Goal: Complete application form

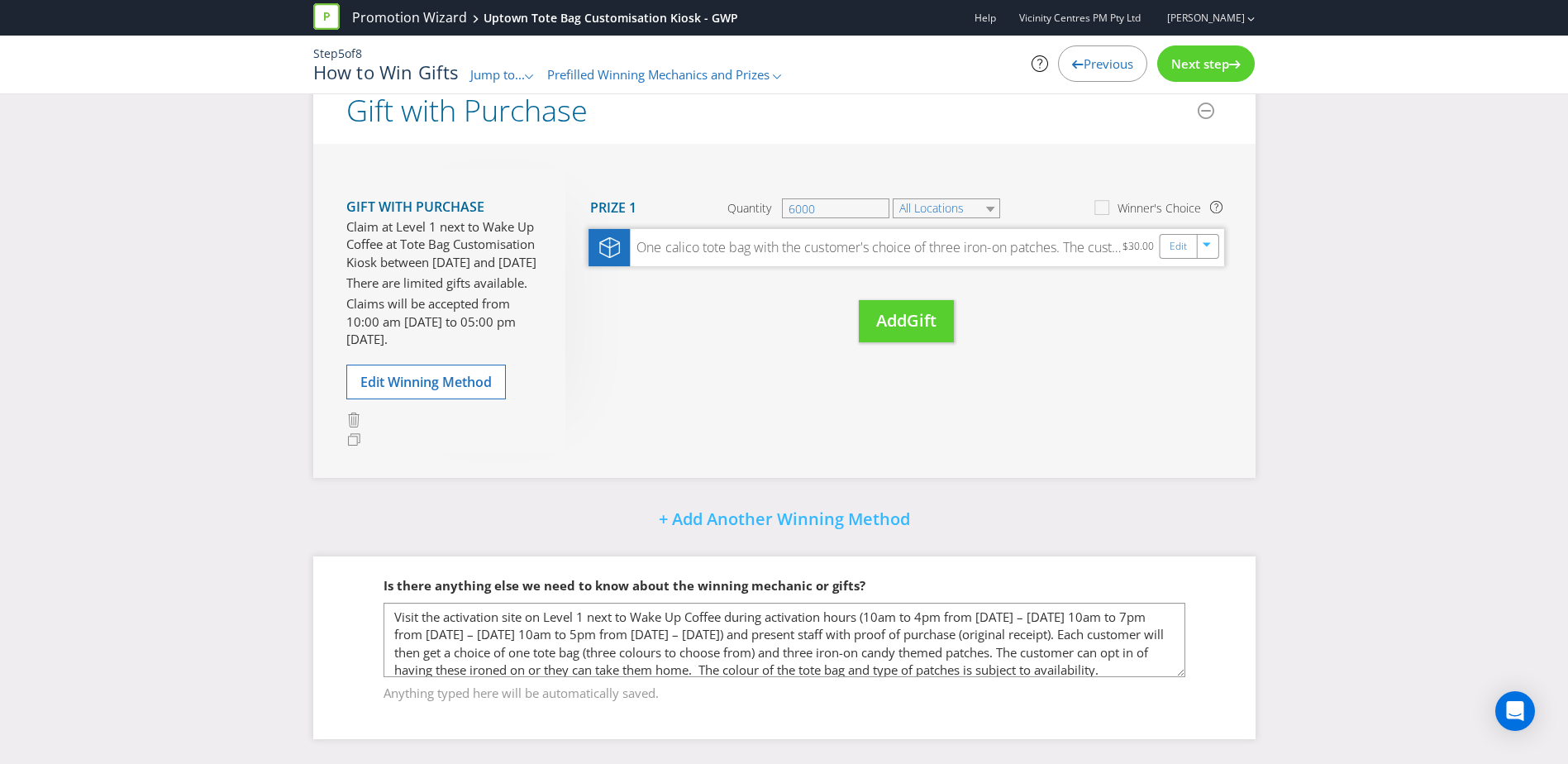
scroll to position [8, 0]
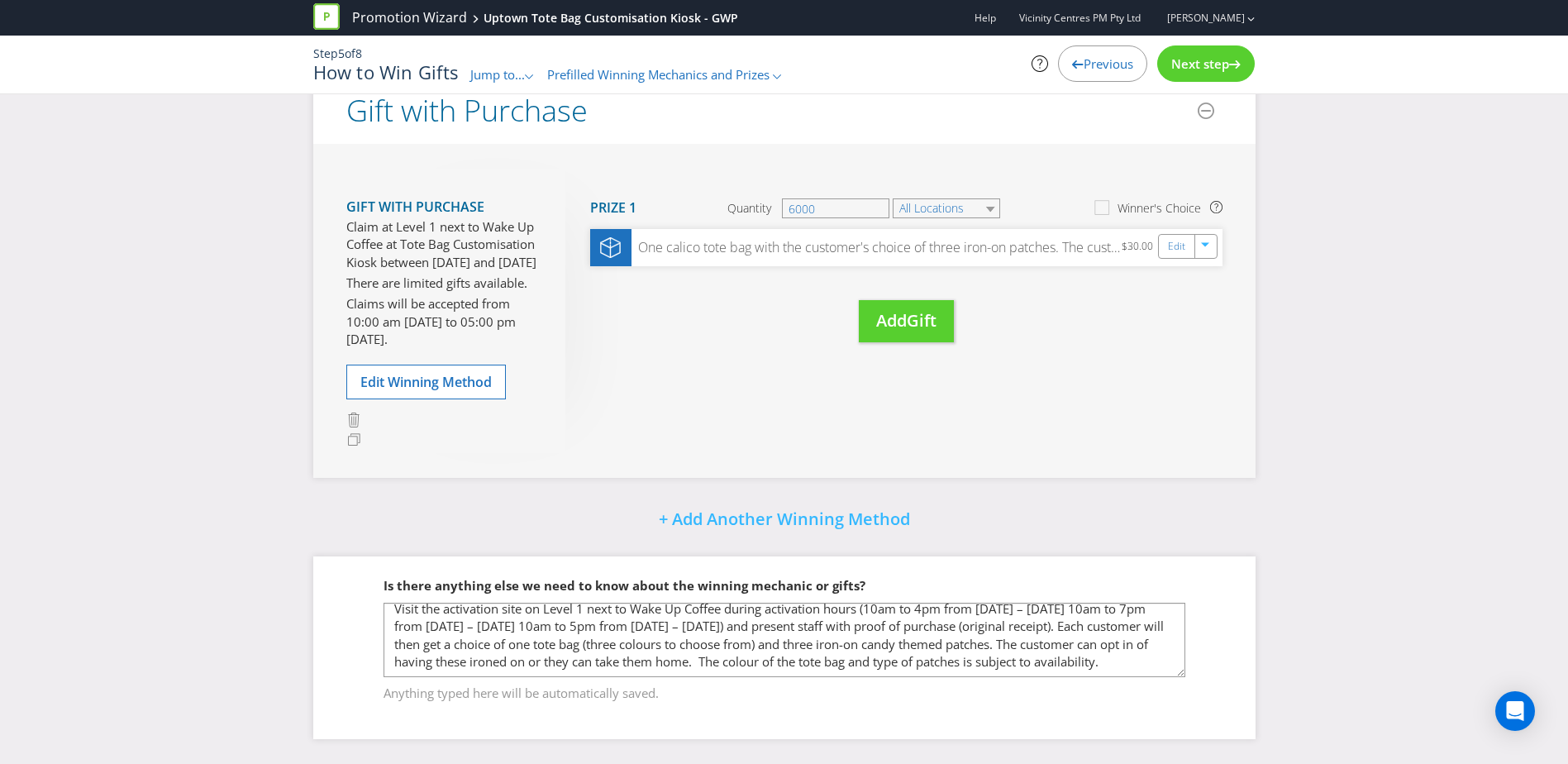
click at [1196, 86] on div "Step 5 of 8 How to Win Gifts Jump to... .st0{fill-rule:evenodd;clip-rule:evenod…" at bounding box center [784, 65] width 968 height 57
click at [1189, 66] on span "Next step" at bounding box center [1200, 64] width 57 height 16
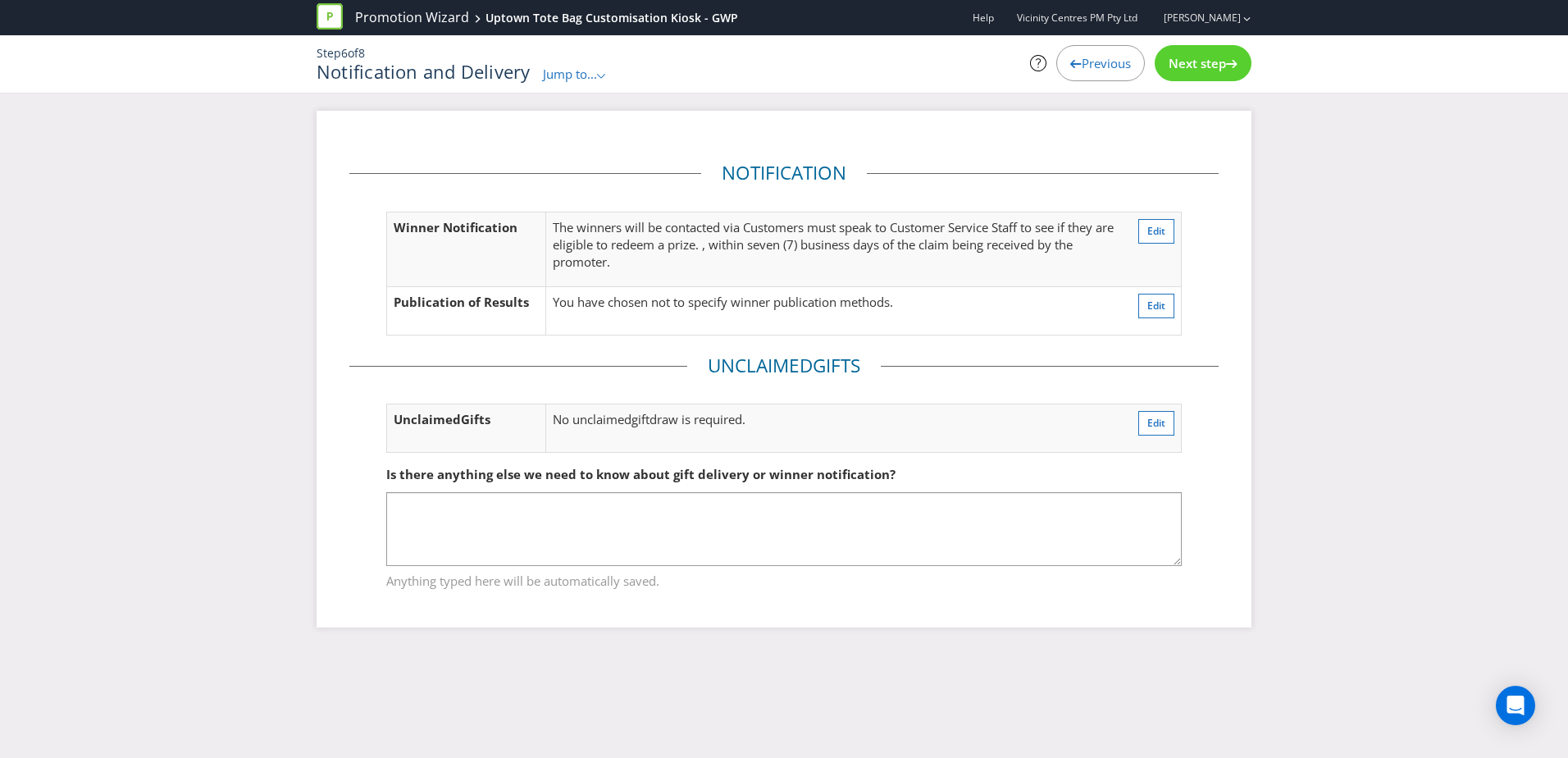
click at [1180, 66] on span "Next step" at bounding box center [1197, 63] width 57 height 16
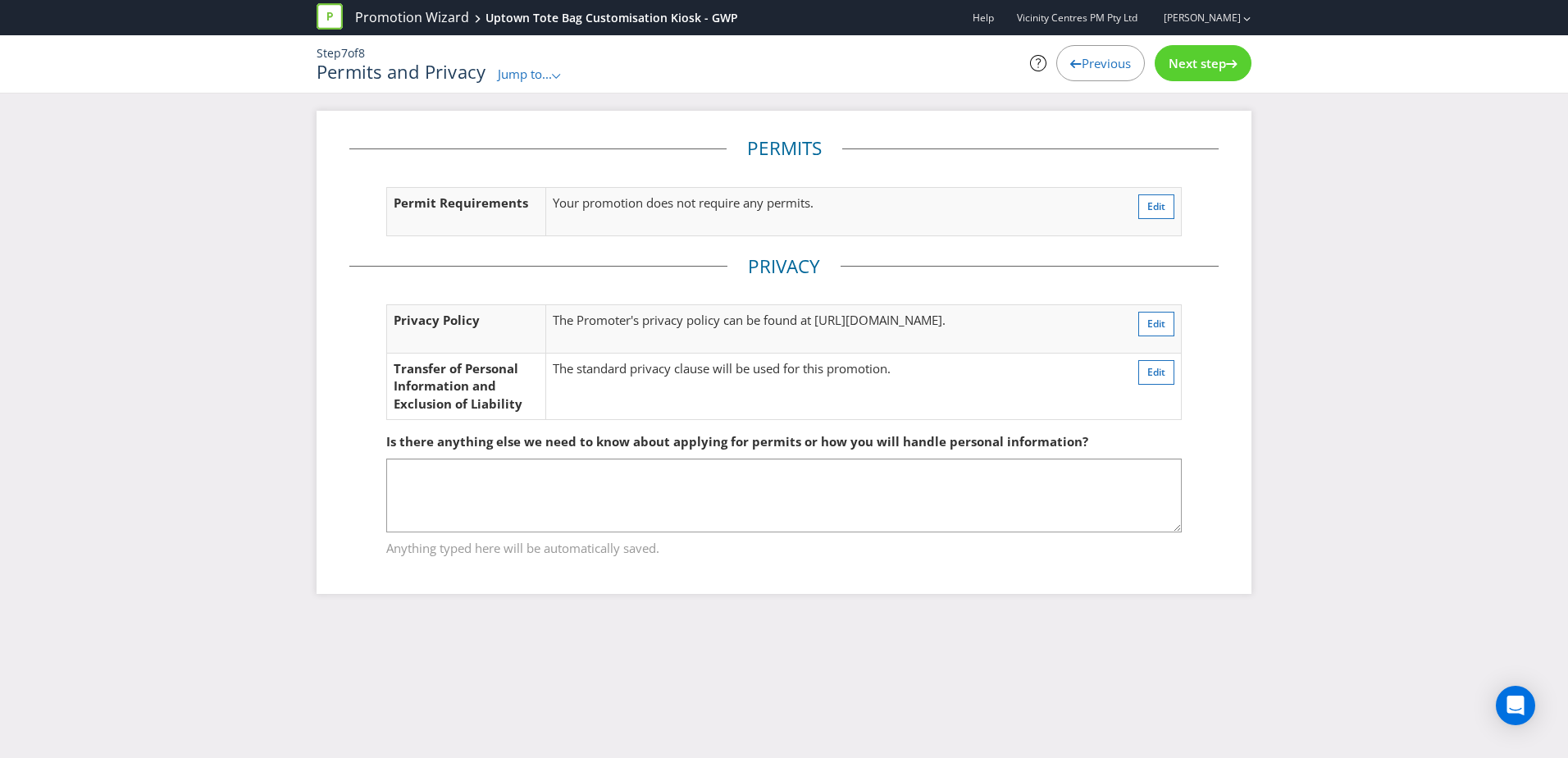
click at [1180, 66] on span "Next step" at bounding box center [1197, 63] width 57 height 16
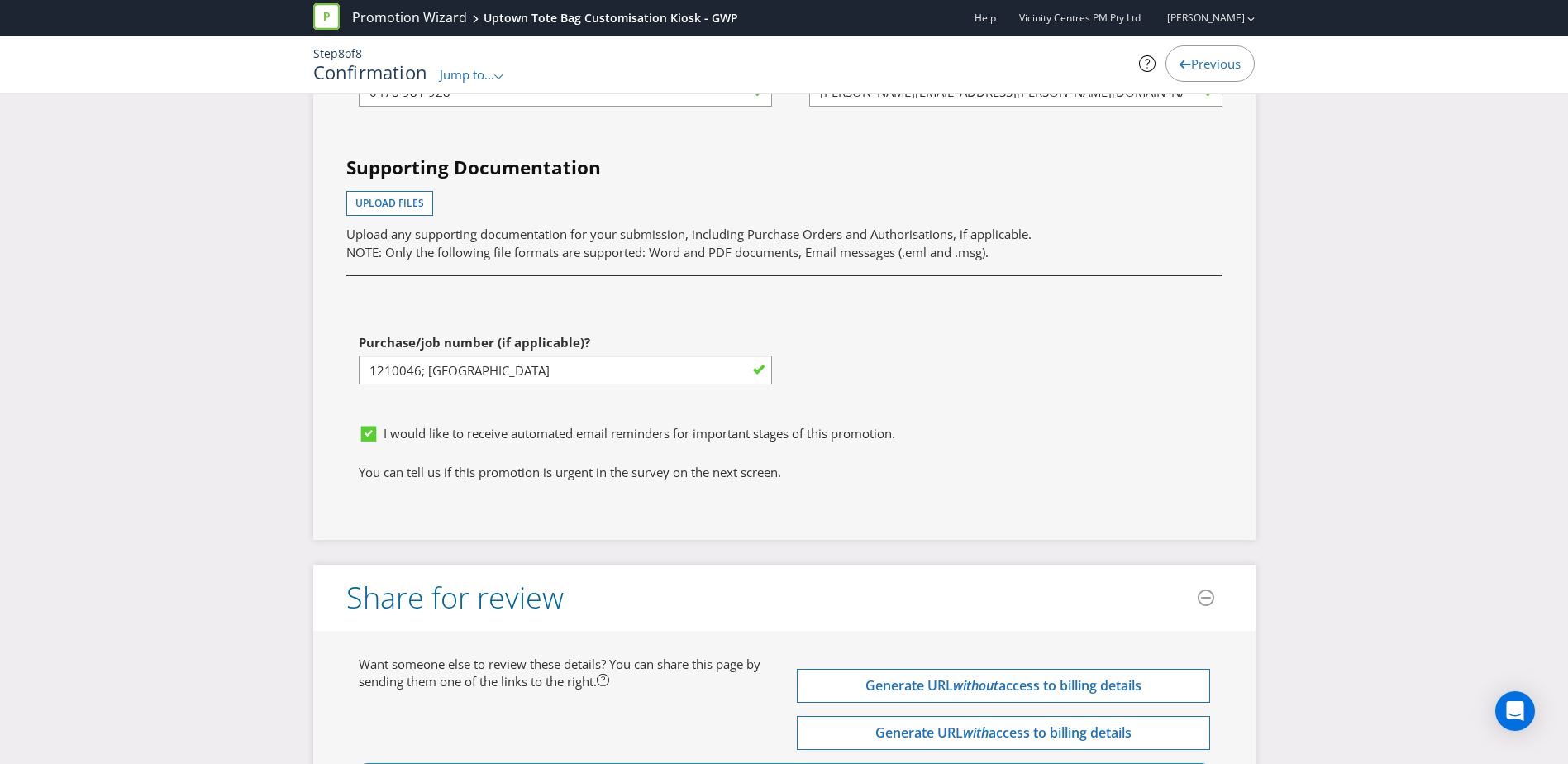
scroll to position [4630, 0]
drag, startPoint x: 610, startPoint y: 376, endPoint x: 294, endPoint y: 372, distance: 316.0
paste input "53920"
type input "1253920"
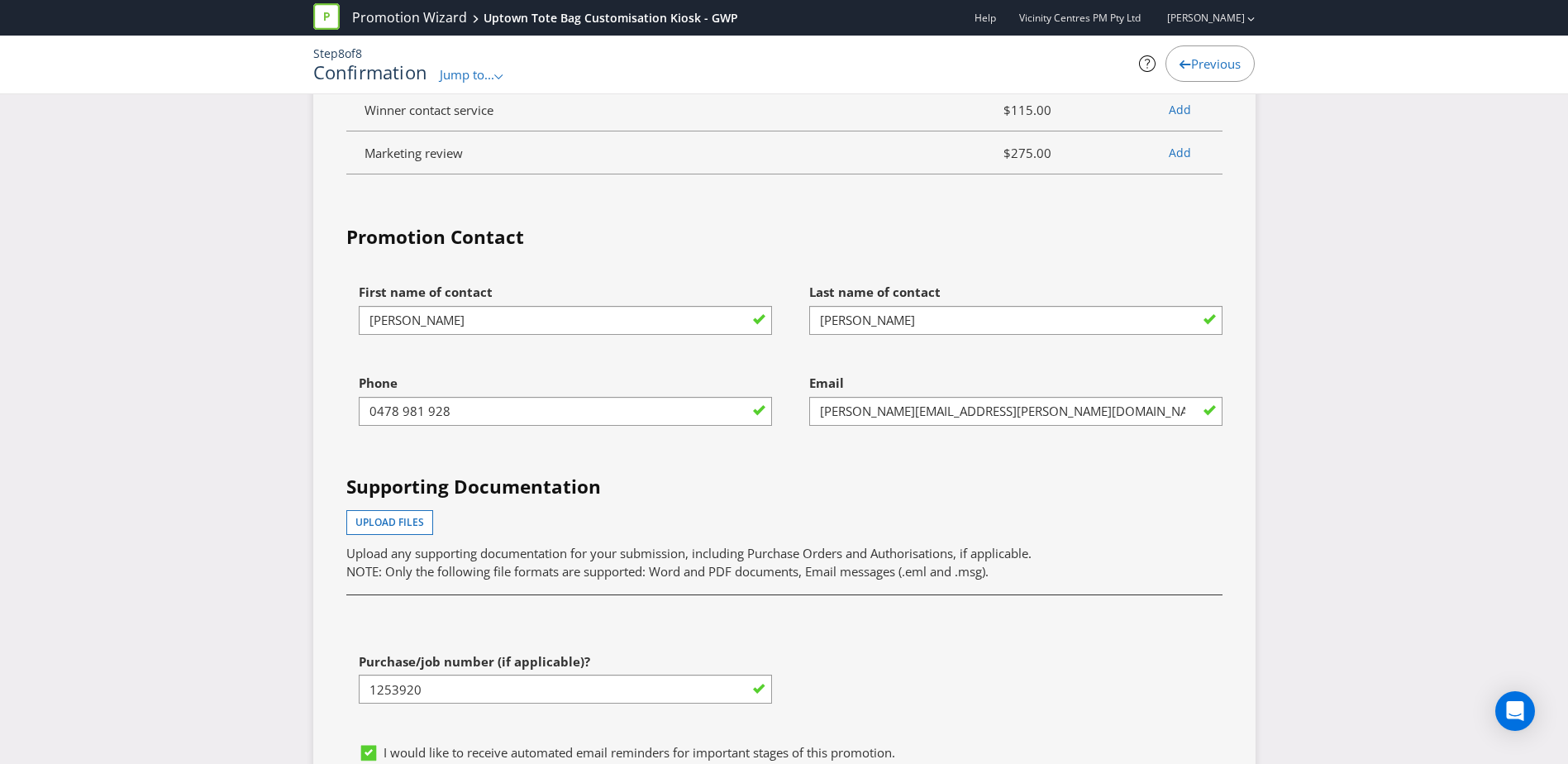
scroll to position [4281, 0]
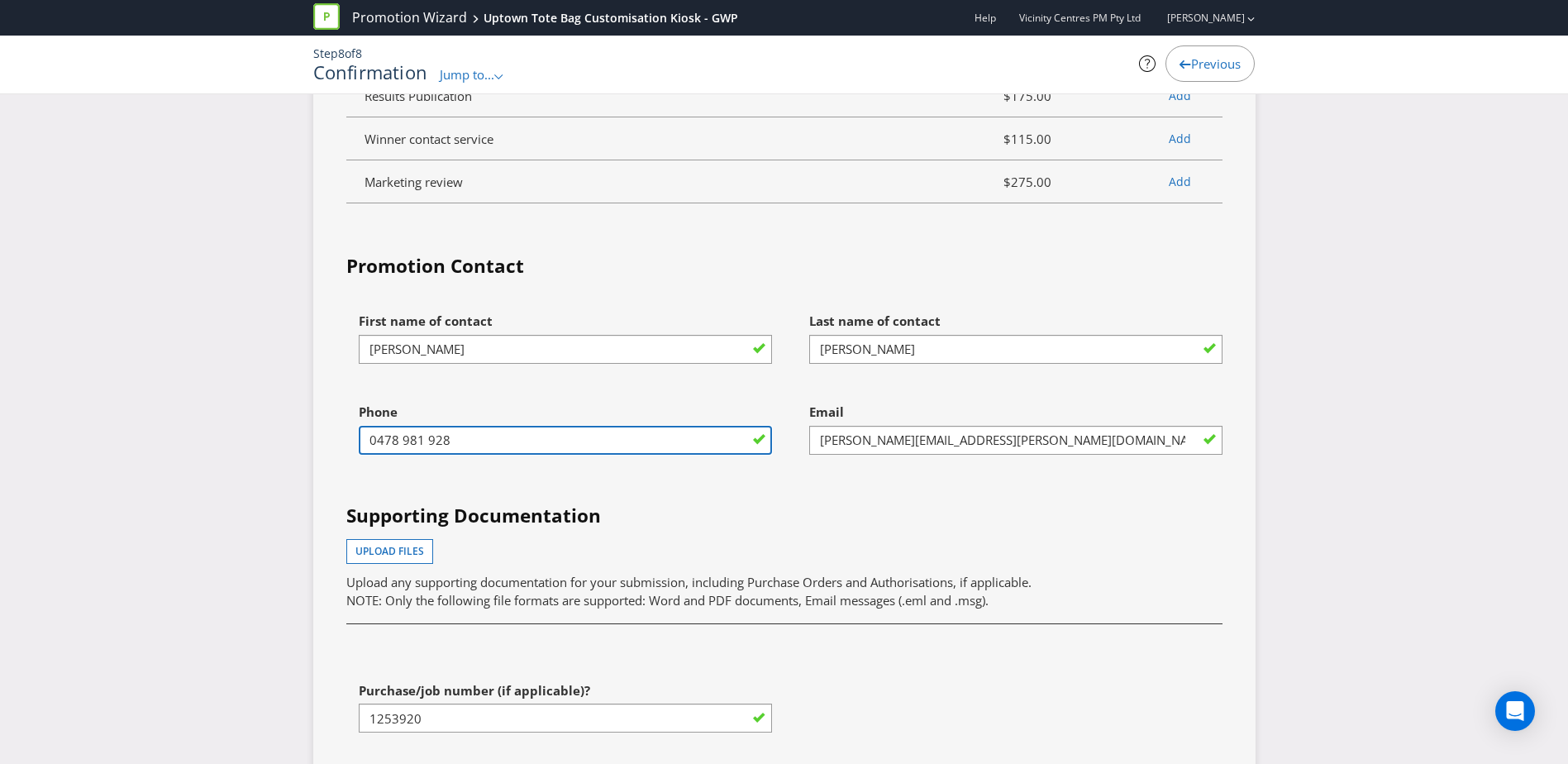
drag, startPoint x: 456, startPoint y: 435, endPoint x: 347, endPoint y: 433, distance: 109.0
click at [347, 433] on div "Phone [PHONE_NUMBER]" at bounding box center [559, 440] width 451 height 91
type input "0460708713"
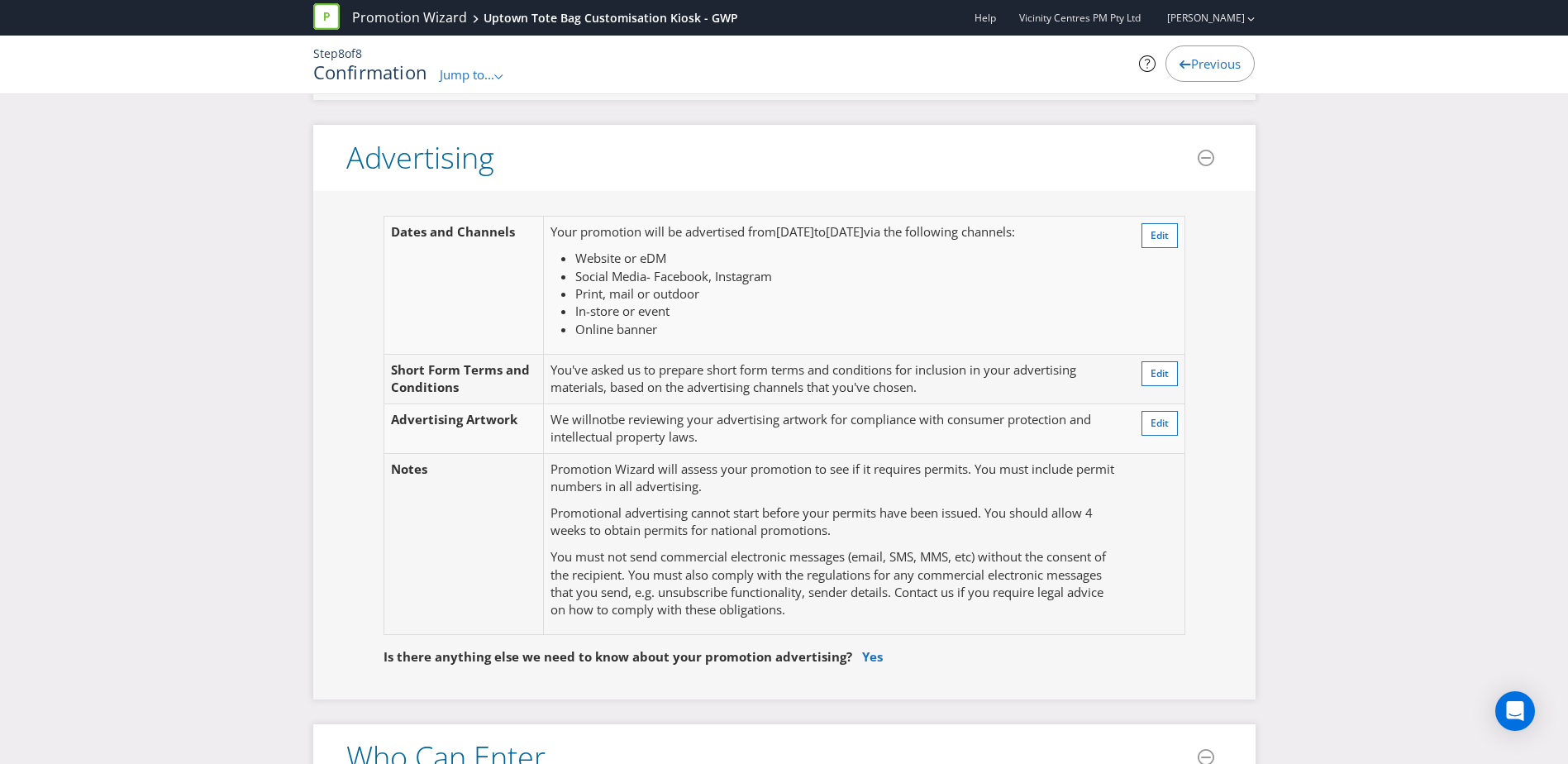
scroll to position [64, 0]
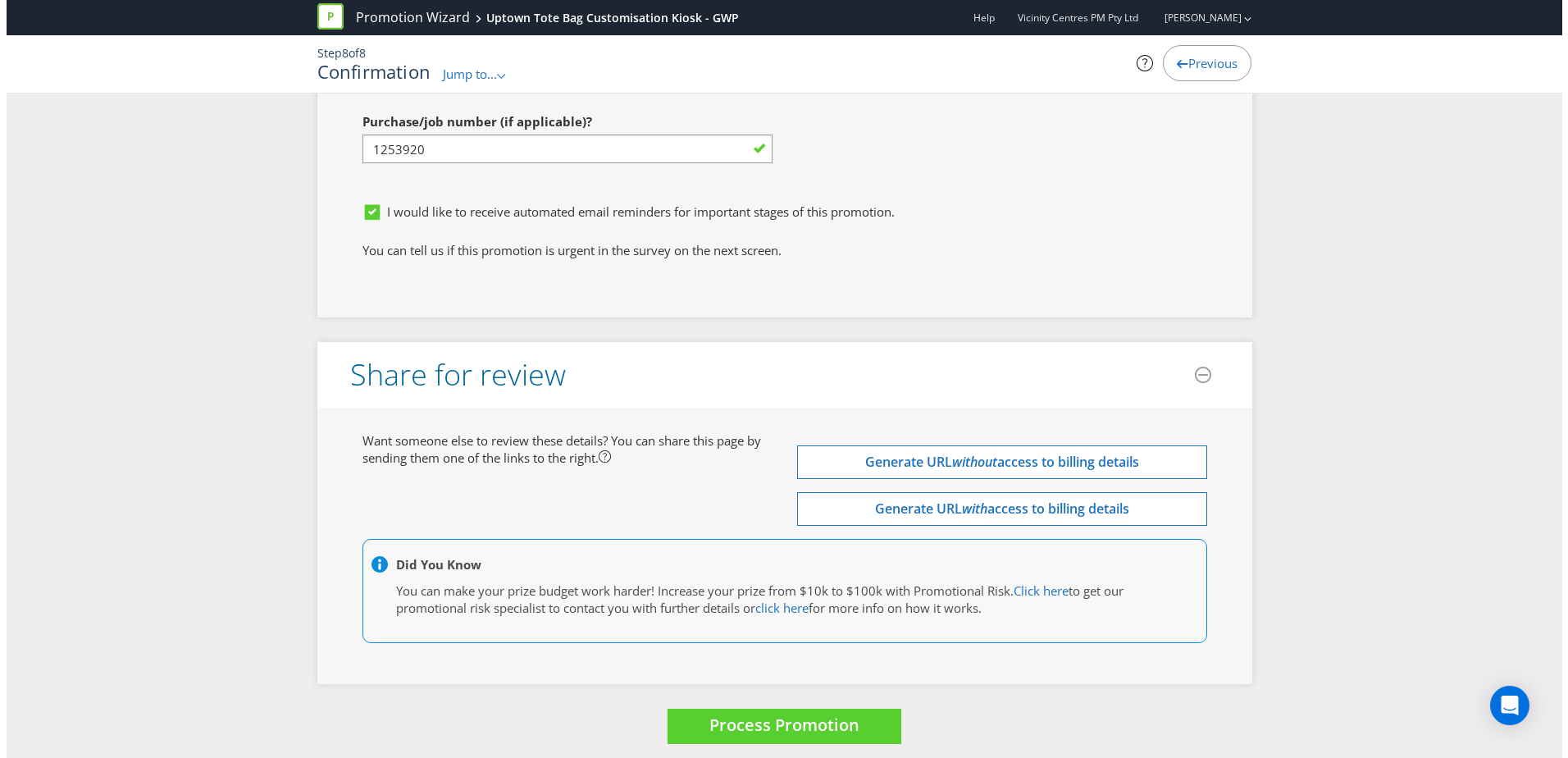
scroll to position [4821, 0]
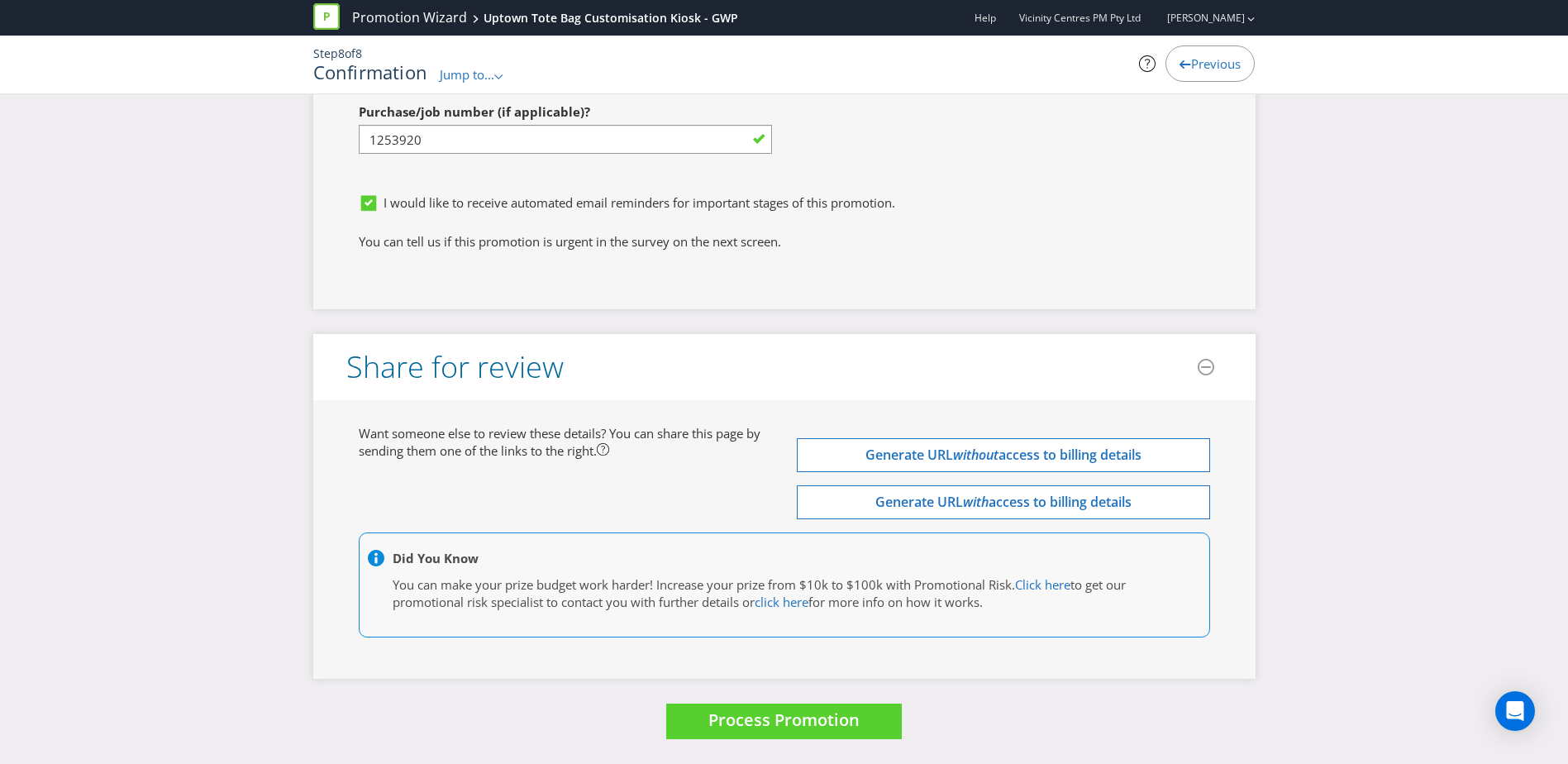
click at [759, 723] on span "Process Promotion" at bounding box center [784, 719] width 152 height 22
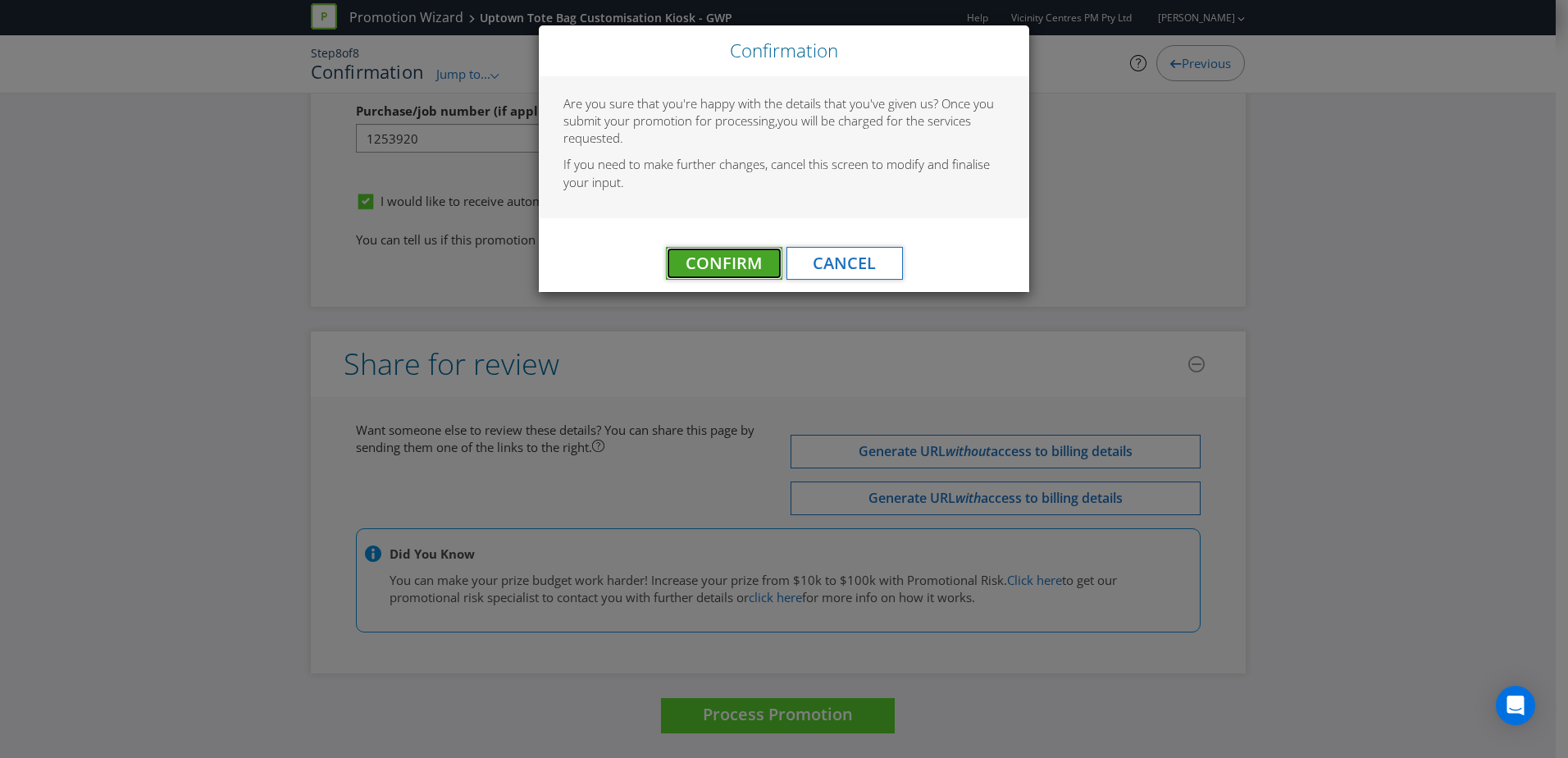
click at [708, 265] on span "Confirm" at bounding box center [724, 263] width 77 height 22
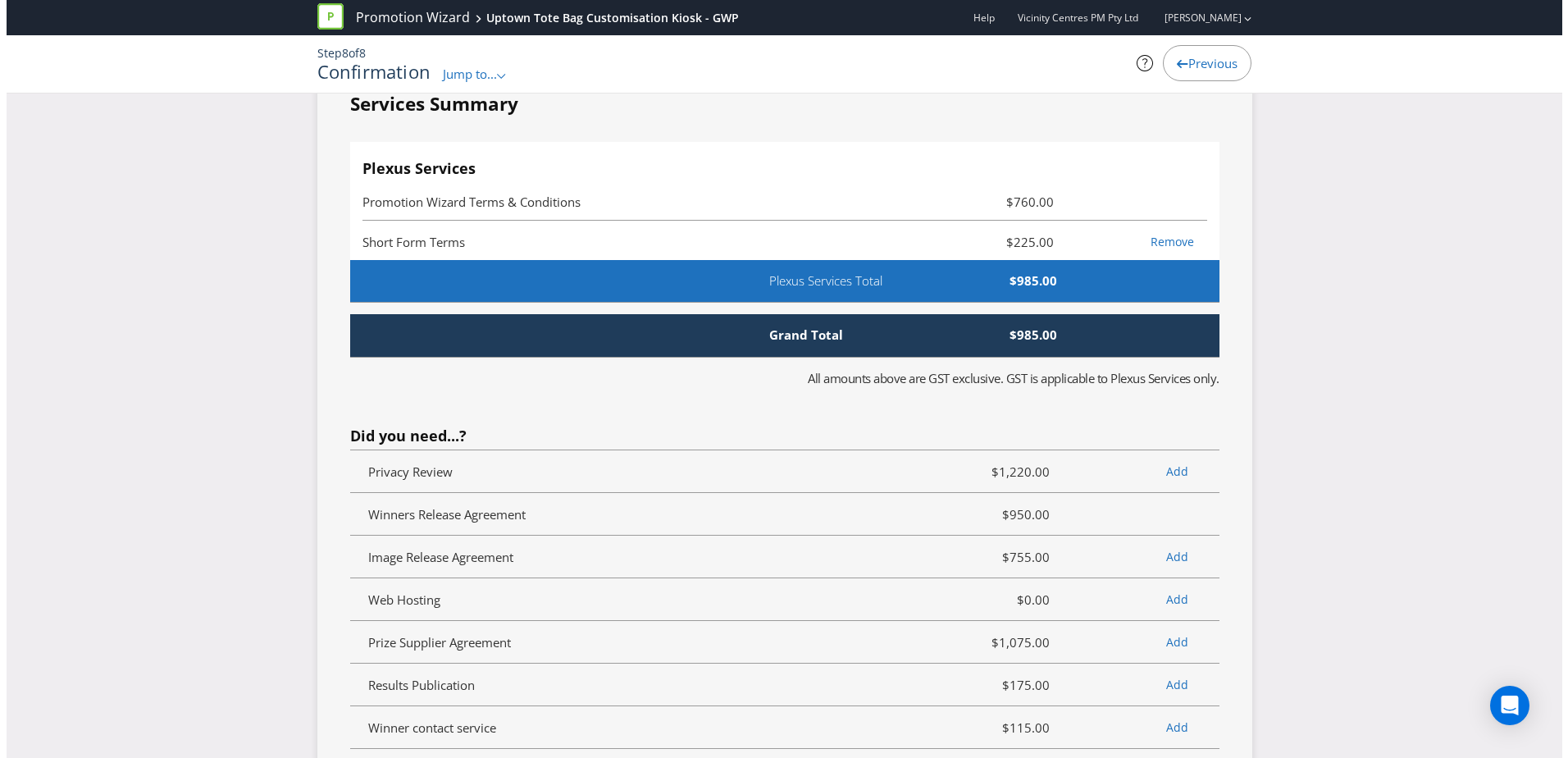
scroll to position [0, 0]
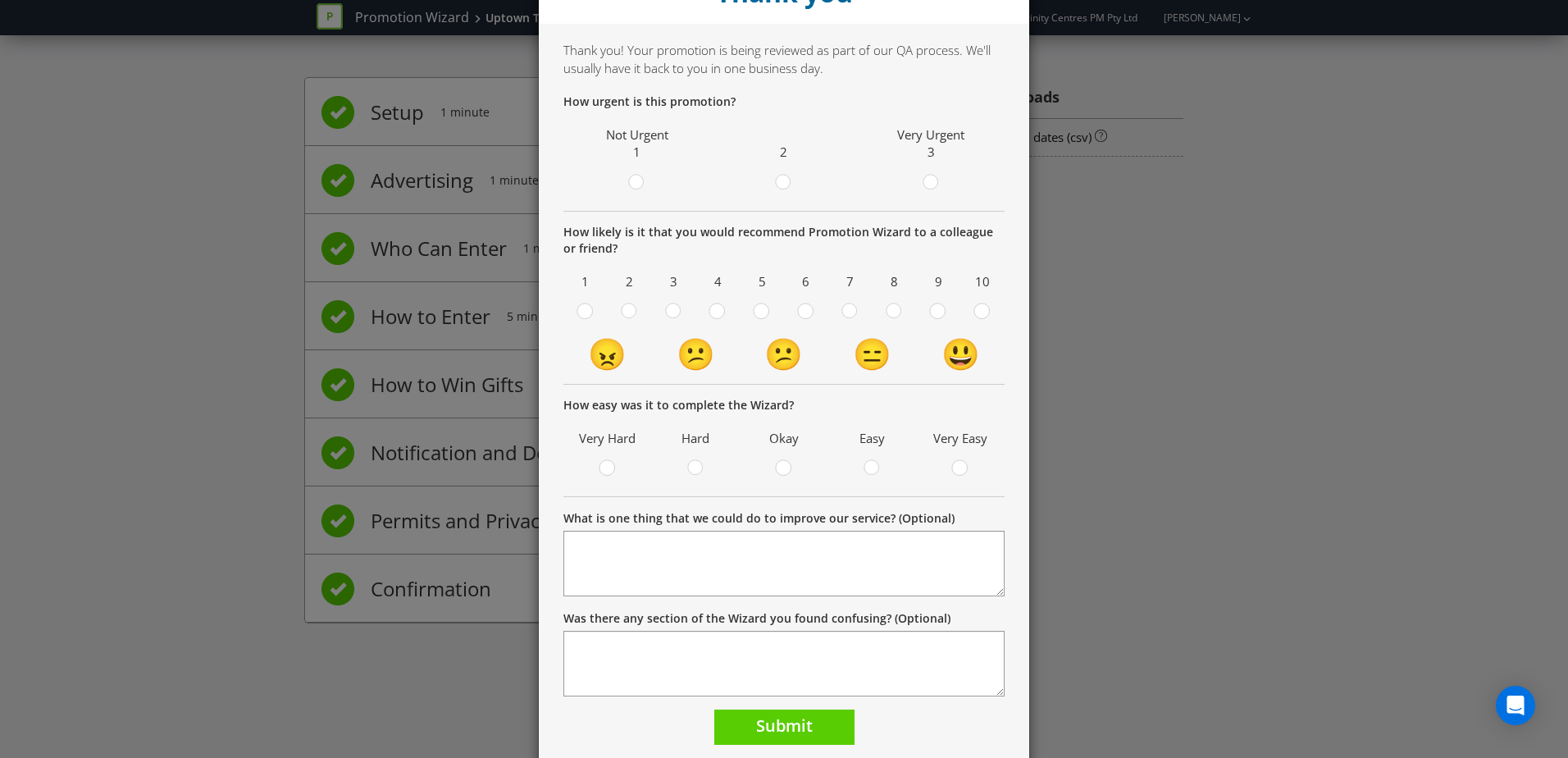
scroll to position [37, 0]
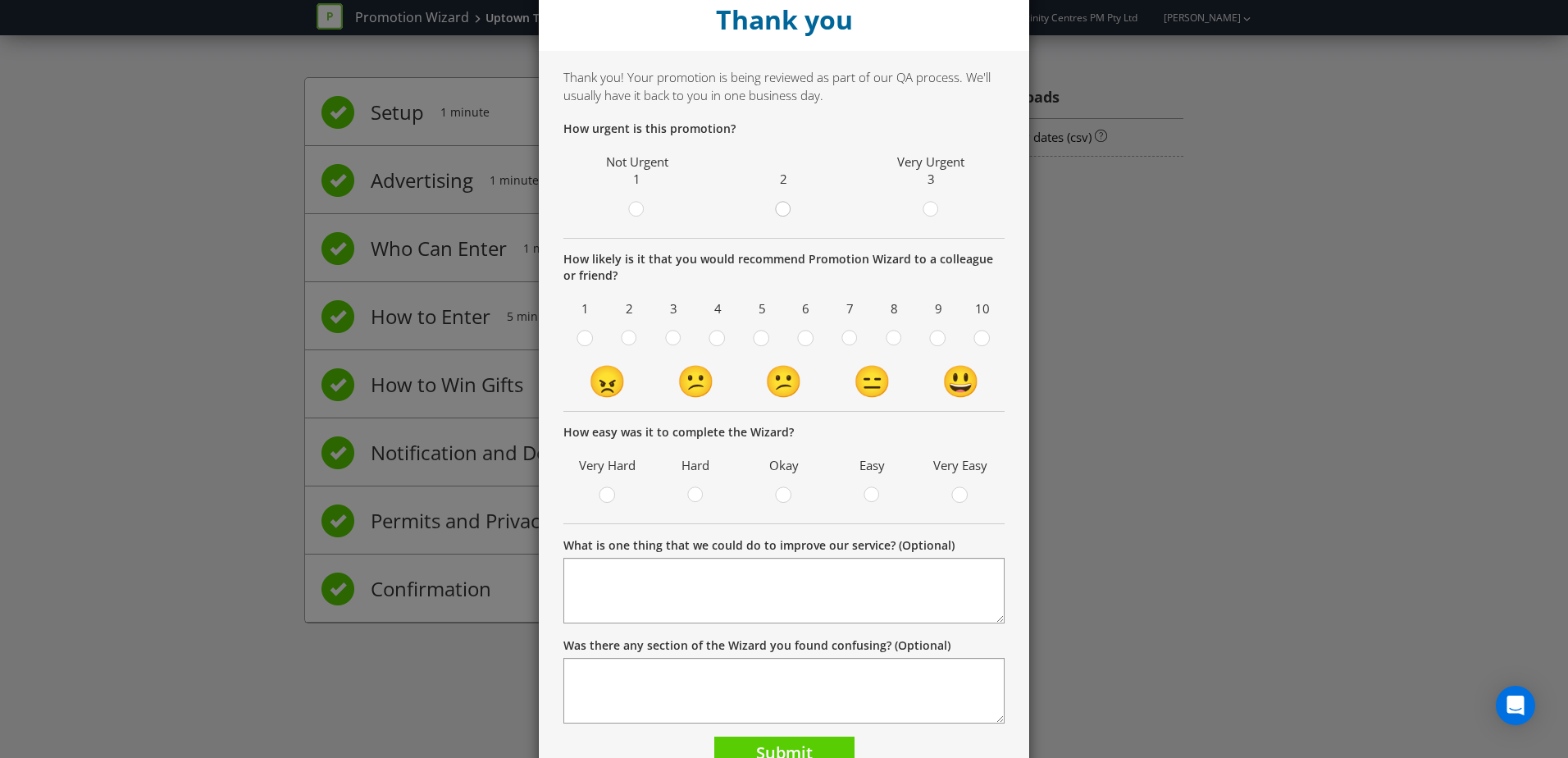
click at [781, 209] on circle at bounding box center [783, 209] width 15 height 15
click at [0, 0] on input "radio" at bounding box center [0, 0] width 0 height 0
click at [922, 212] on circle at bounding box center [930, 209] width 15 height 15
click at [0, 0] on input "radio" at bounding box center [0, 0] width 0 height 0
click at [981, 332] on icon at bounding box center [981, 338] width 16 height 16
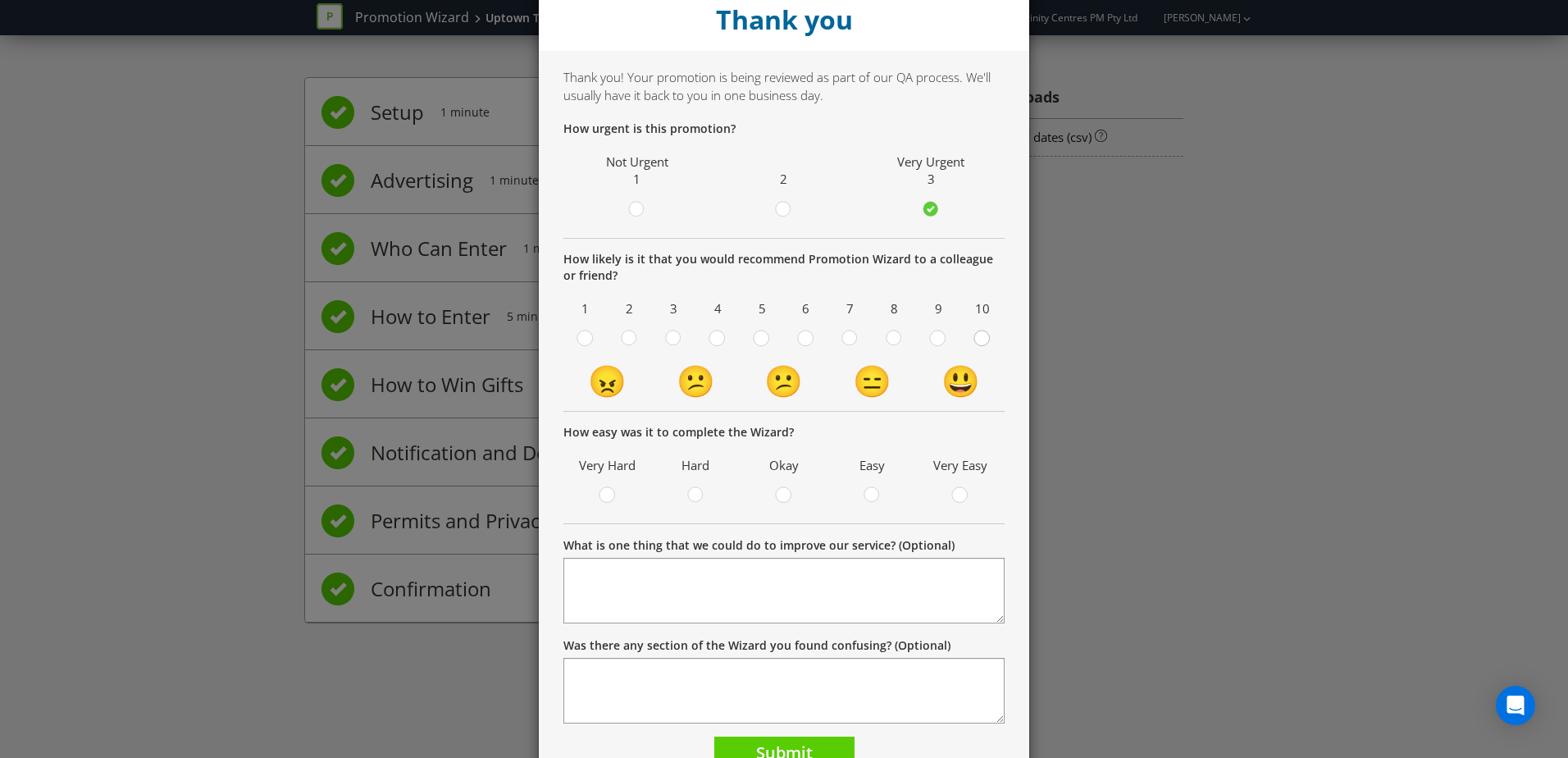
click at [0, 0] on input "radio" at bounding box center [0, 0] width 0 height 0
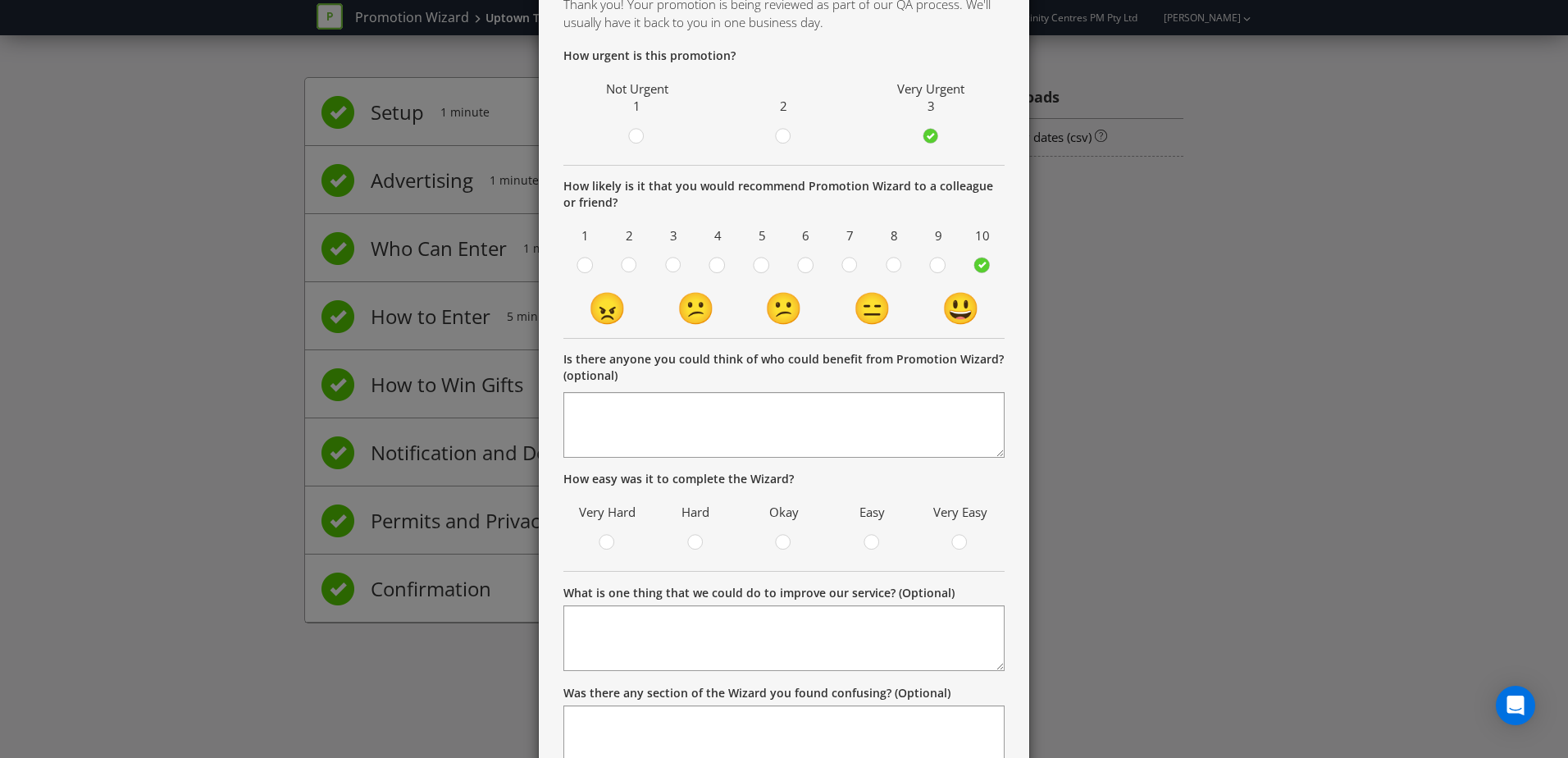
scroll to position [201, 0]
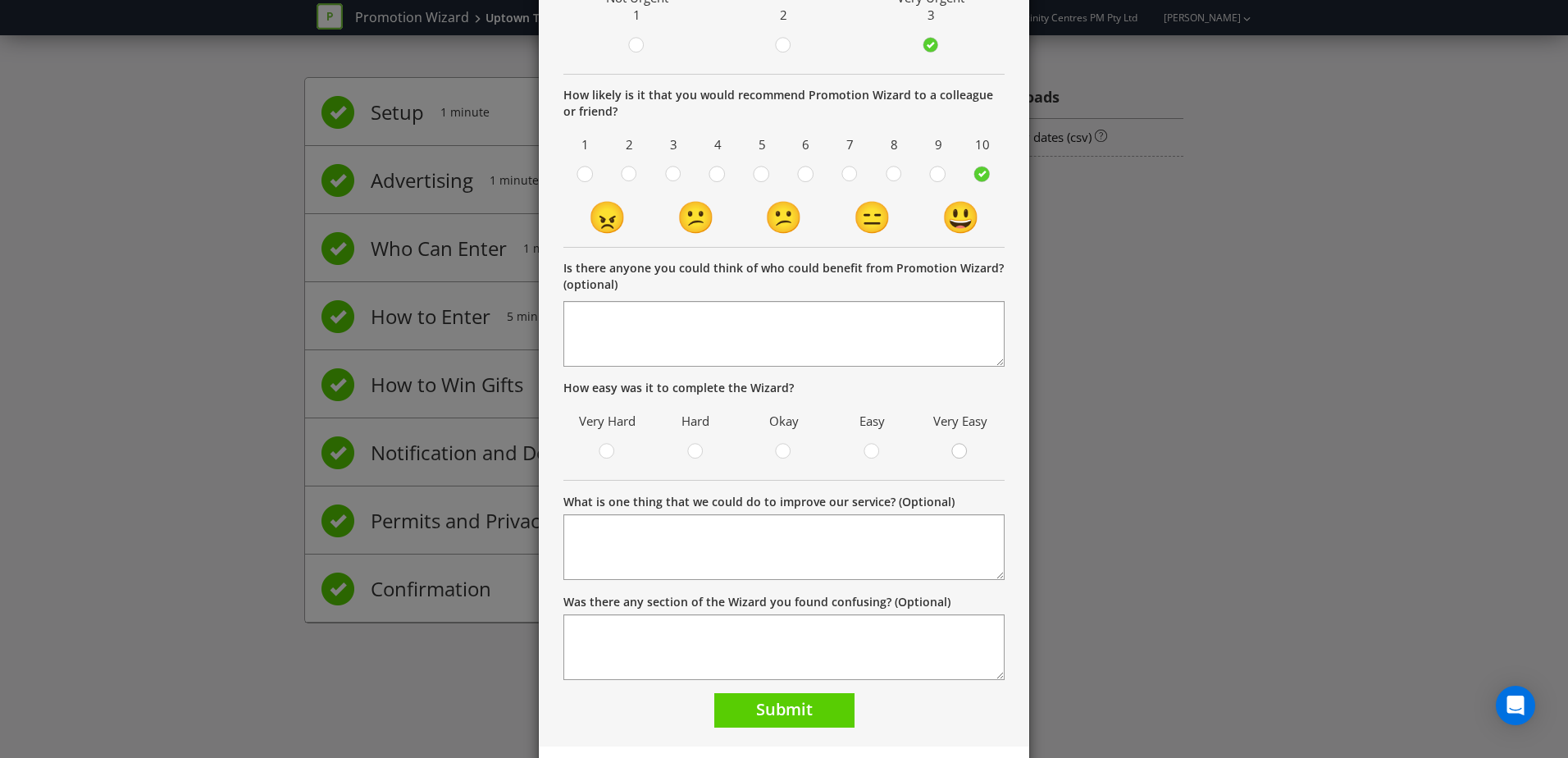
click at [952, 452] on circle at bounding box center [959, 451] width 15 height 15
click at [0, 0] on input "radio" at bounding box center [0, 0] width 0 height 0
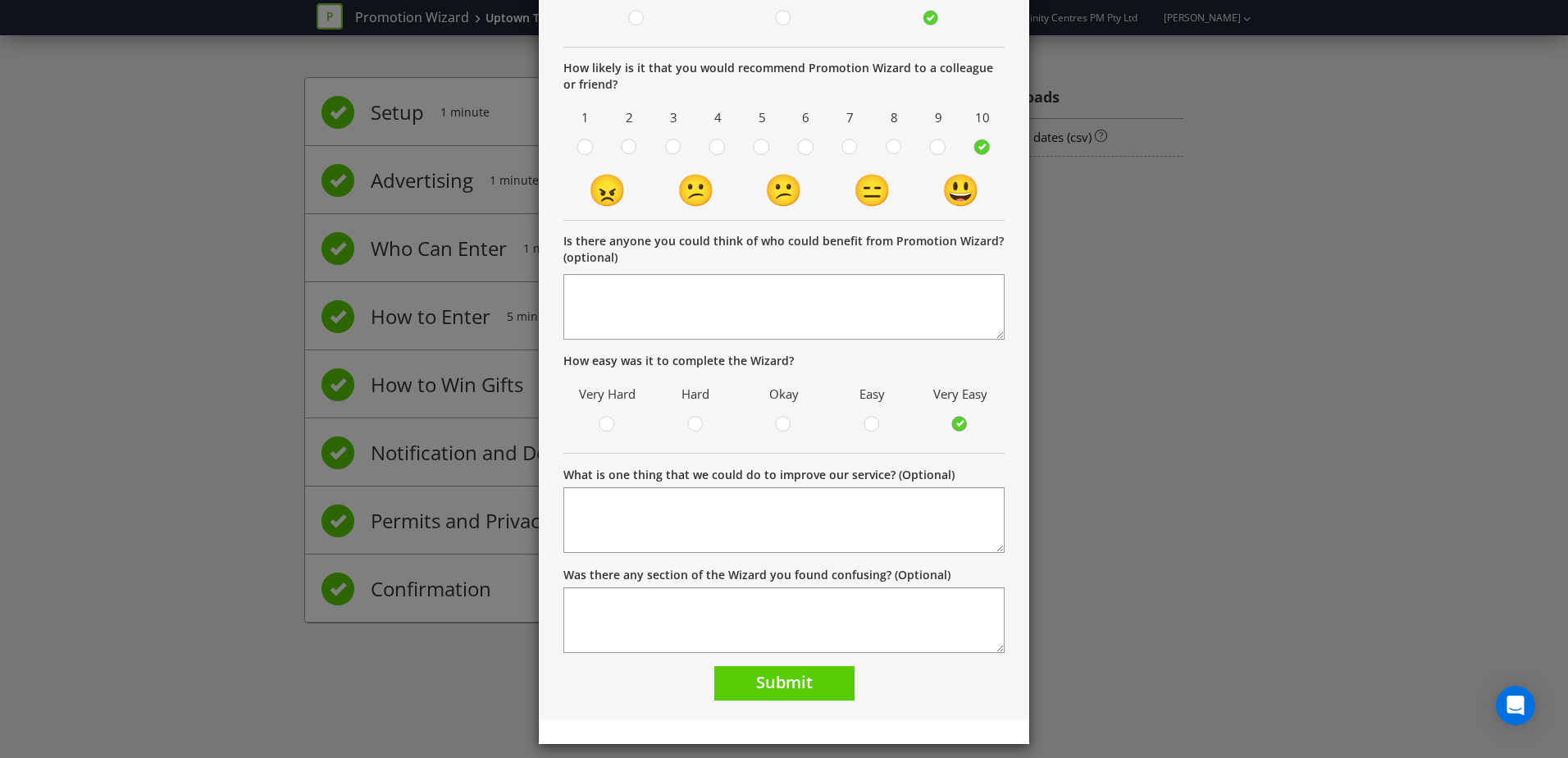
scroll to position [240, 0]
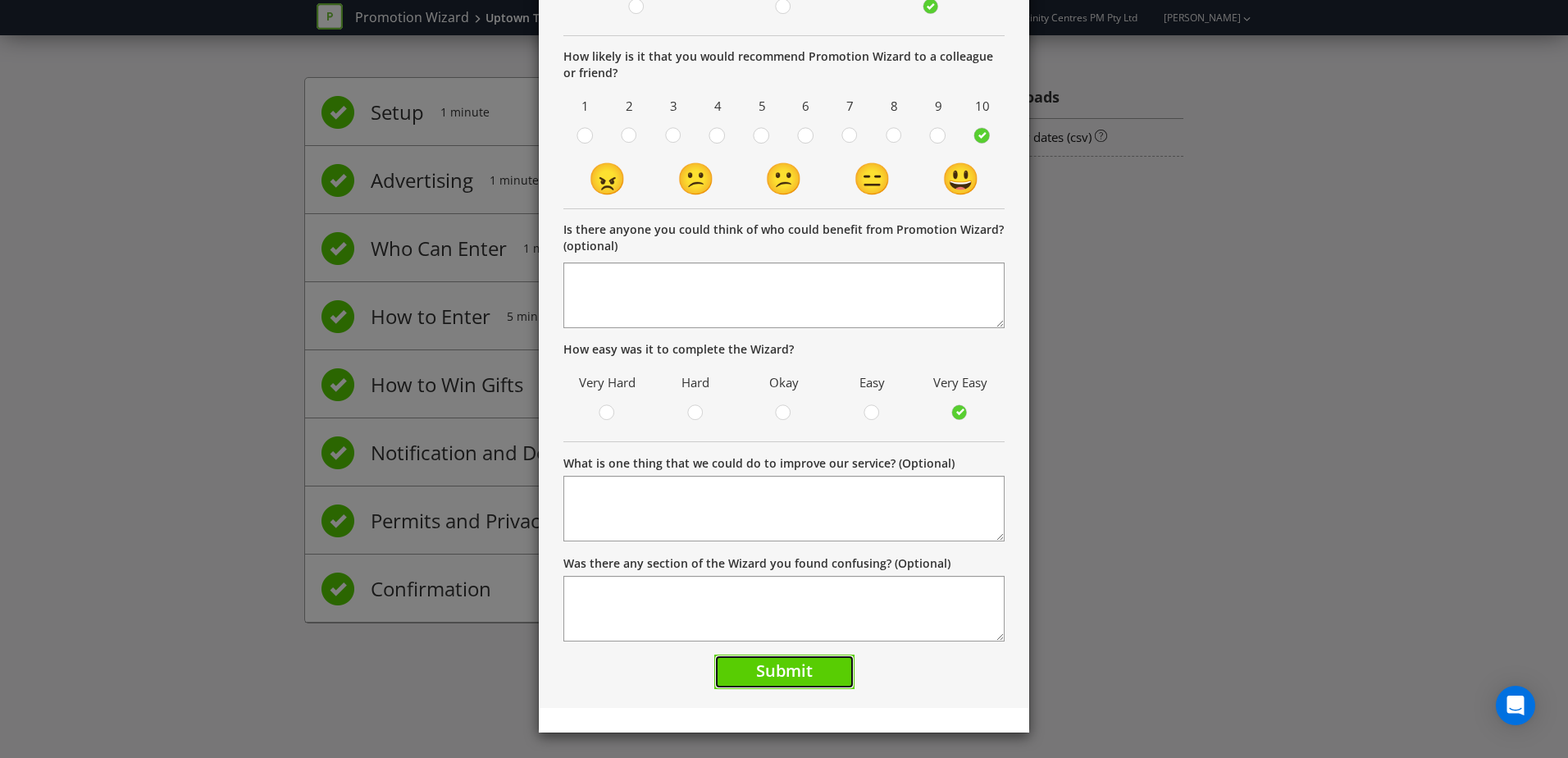
click at [763, 679] on span "Submit" at bounding box center [784, 670] width 57 height 22
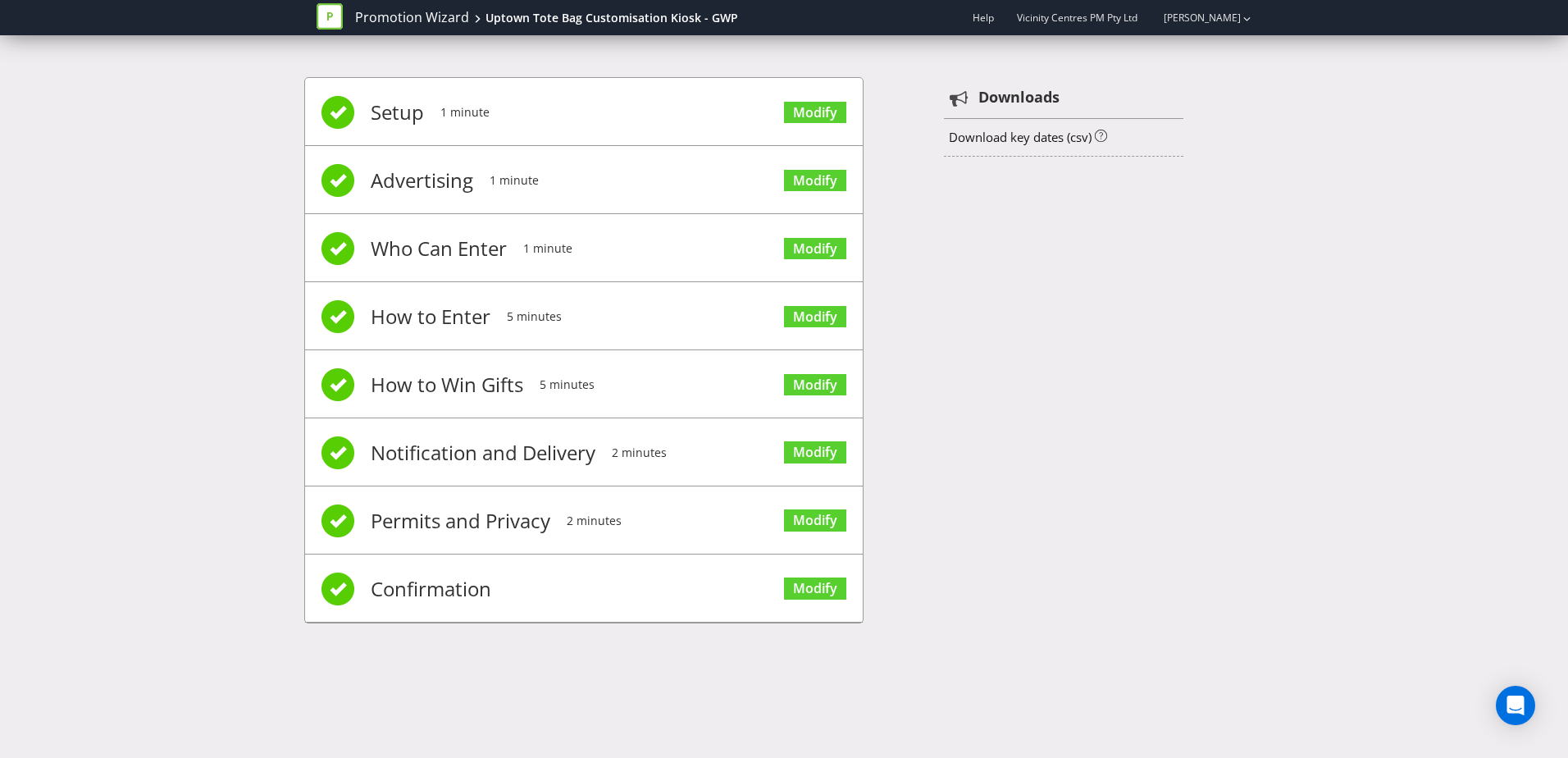
click at [932, 672] on div "Promotion Wizard Uptown Tote Bag Customisation Kiosk - GWP Help Vicinity Centre…" at bounding box center [784, 379] width 1568 height 758
